Goal: Task Accomplishment & Management: Manage account settings

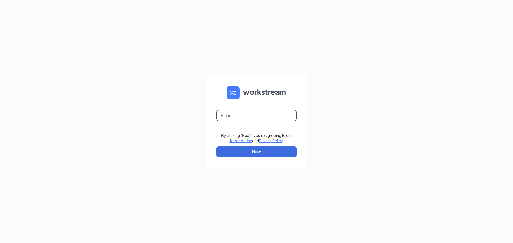
click at [235, 114] on input "text" at bounding box center [256, 115] width 80 height 11
type input "csccharlotte2@sing-bev.com"
click at [250, 154] on button "Next" at bounding box center [256, 152] width 80 height 11
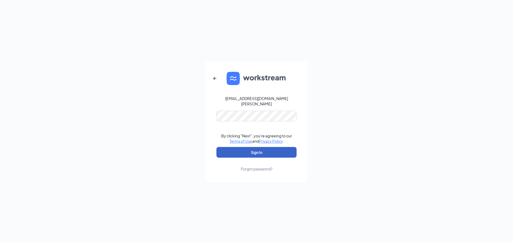
click at [247, 151] on button "Sign In" at bounding box center [256, 152] width 80 height 11
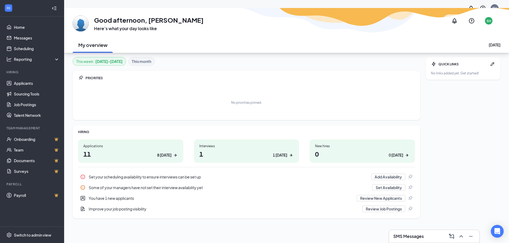
scroll to position [17, 0]
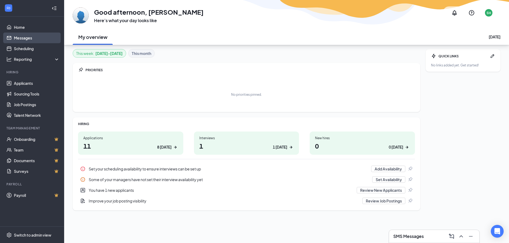
click at [25, 37] on link "Messages" at bounding box center [37, 38] width 46 height 11
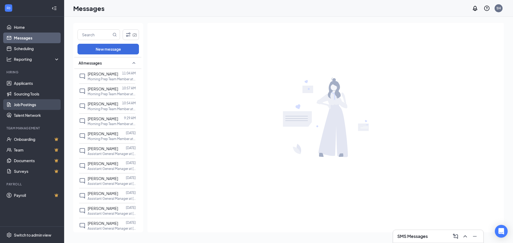
click at [18, 106] on link "Job Postings" at bounding box center [37, 104] width 46 height 11
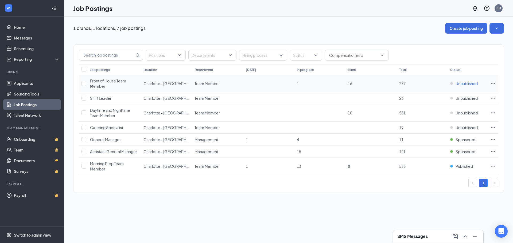
click at [452, 83] on div "Unpublished" at bounding box center [463, 83] width 27 height 5
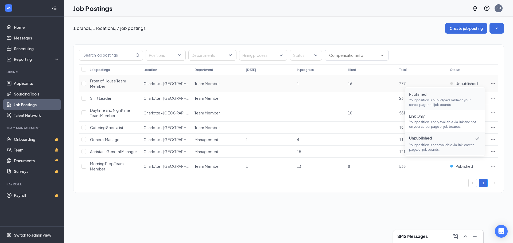
click at [415, 100] on p "Your position is publicly available on your career page and job boards." at bounding box center [445, 102] width 72 height 9
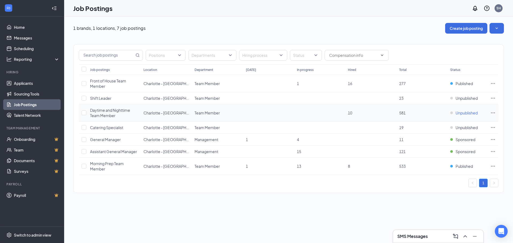
click at [452, 112] on div "Unpublished" at bounding box center [463, 112] width 27 height 5
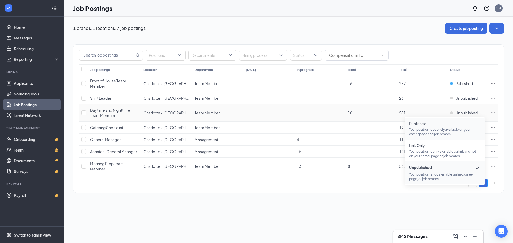
click at [421, 128] on p "Your position is publicly available on your career page and job boards." at bounding box center [445, 131] width 72 height 9
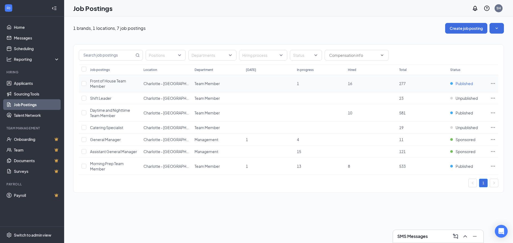
click at [452, 84] on div "Published" at bounding box center [461, 83] width 23 height 5
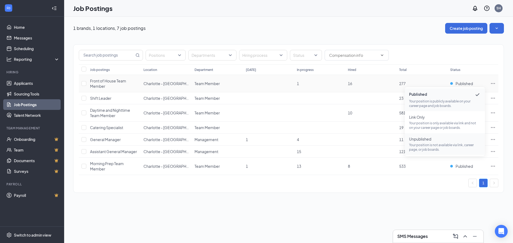
click at [421, 143] on p "Your position is not available via link, career page, or job boards." at bounding box center [445, 147] width 72 height 9
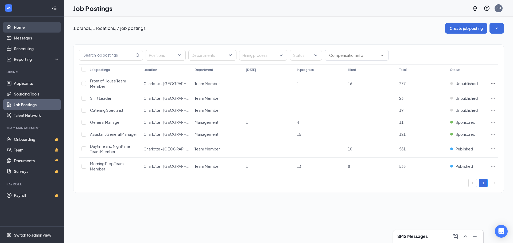
click at [16, 26] on link "Home" at bounding box center [37, 27] width 46 height 11
